Goal: Information Seeking & Learning: Learn about a topic

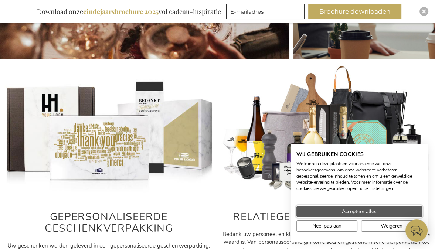
click at [363, 212] on span "Accepteer alles" at bounding box center [359, 212] width 35 height 8
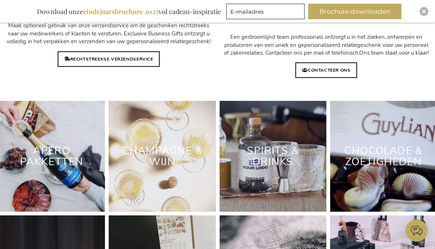
scroll to position [1983, 0]
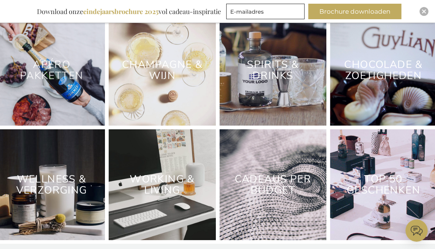
click at [73, 83] on link "Apéro Pakketten" at bounding box center [52, 70] width 64 height 25
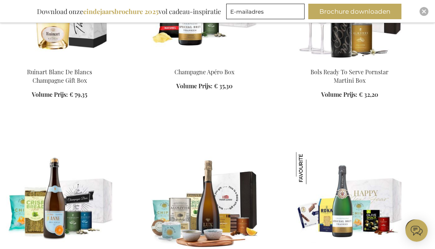
scroll to position [948, 0]
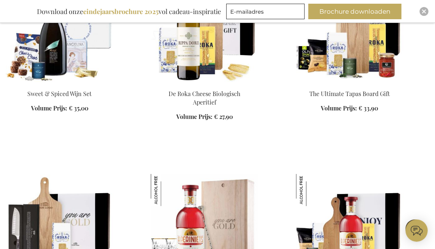
scroll to position [1638, 0]
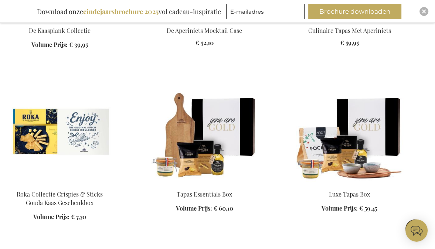
scroll to position [1897, 0]
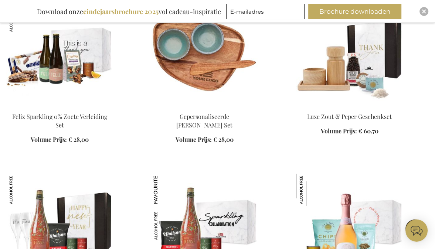
scroll to position [2587, 0]
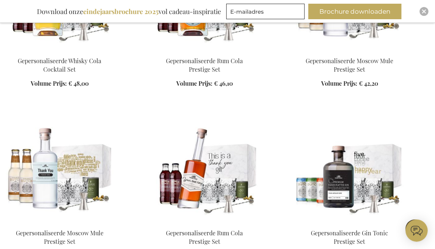
scroll to position [3535, 0]
